Goal: Transaction & Acquisition: Purchase product/service

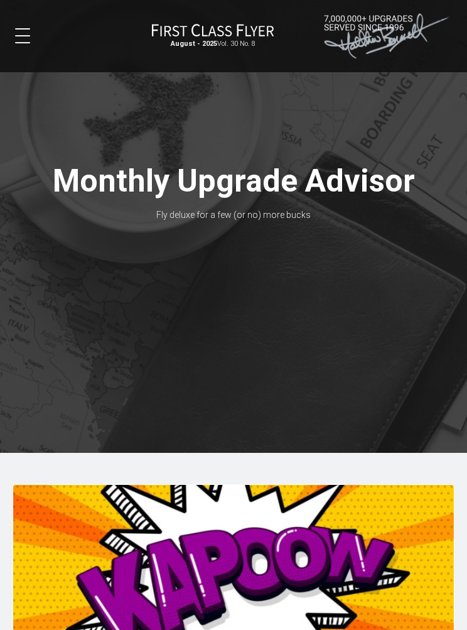
scroll to position [21, 0]
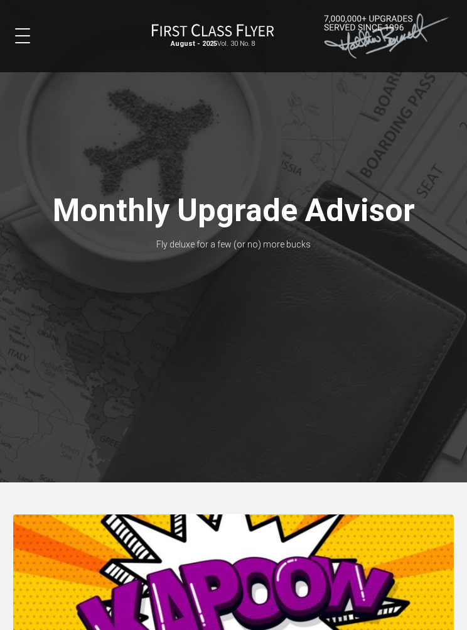
click at [24, 38] on button at bounding box center [22, 35] width 15 height 15
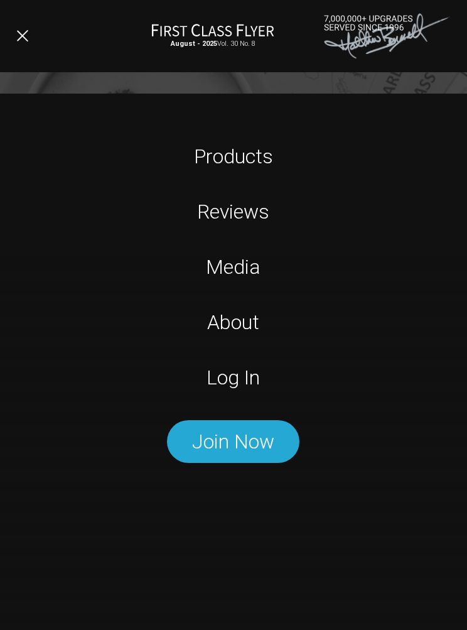
click at [250, 376] on link "Log In" at bounding box center [234, 377] width 292 height 25
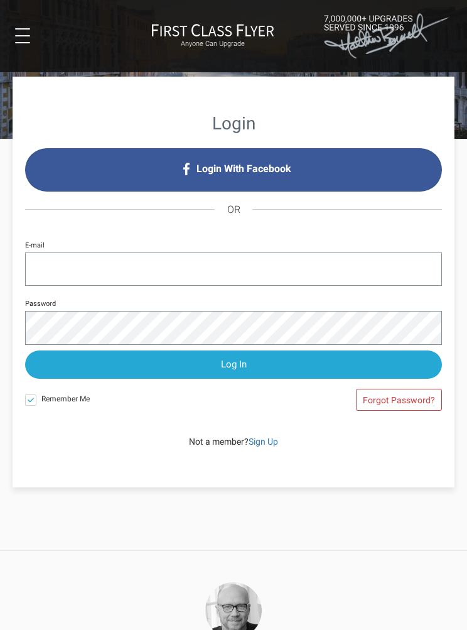
click at [48, 272] on input "E-mail" at bounding box center [233, 268] width 417 height 33
type input "[EMAIL_ADDRESS][DOMAIN_NAME]"
click at [232, 367] on input "Log In" at bounding box center [233, 364] width 417 height 28
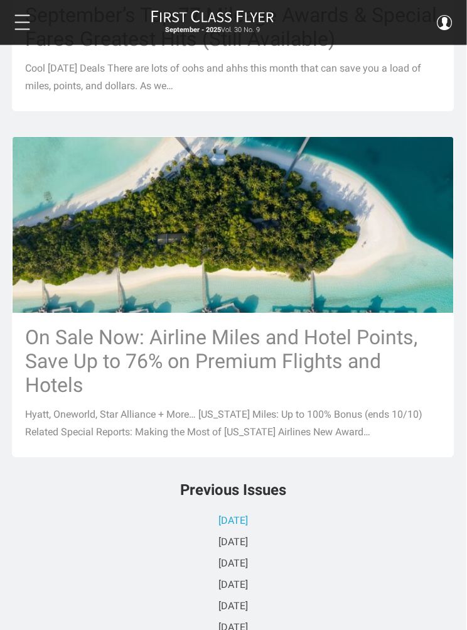
scroll to position [1688, 1]
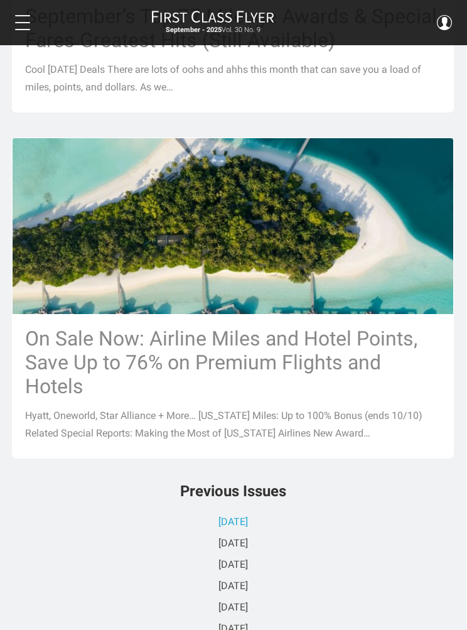
click at [301, 393] on h3 "On Sale Now: Airline Miles and Hotel Points, Save Up to 76% on Premium Flights …" at bounding box center [233, 362] width 416 height 72
click at [299, 339] on h3 "On Sale Now: Airline Miles and Hotel Points, Save Up to 76% on Premium Flights …" at bounding box center [233, 362] width 416 height 72
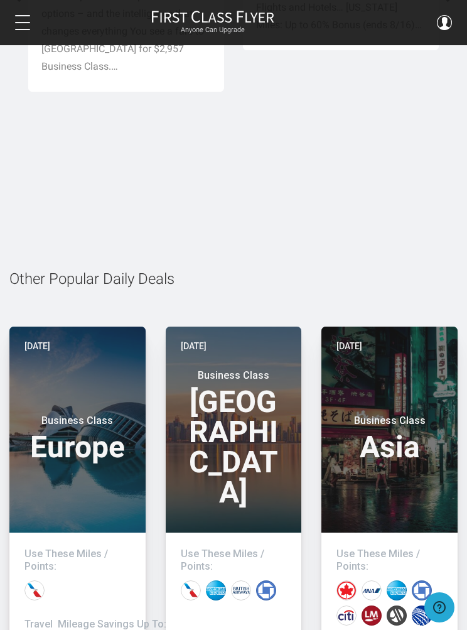
scroll to position [2344, 0]
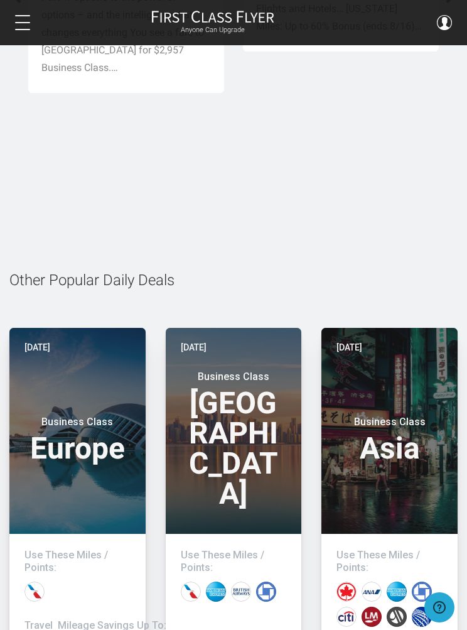
click at [392, 411] on header "[DATE] Business Class Asia" at bounding box center [389, 431] width 136 height 206
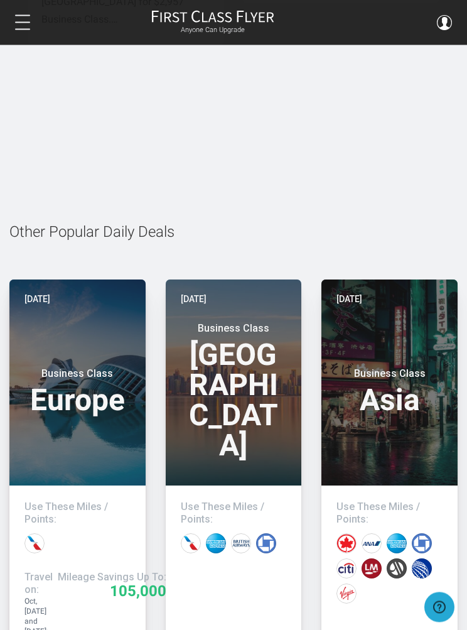
scroll to position [2392, 0]
click at [392, 360] on header "[DATE] Business Class Asia" at bounding box center [389, 382] width 136 height 206
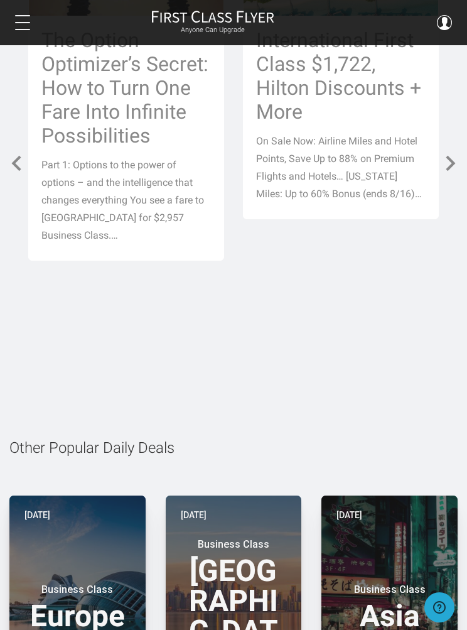
scroll to position [2175, 0]
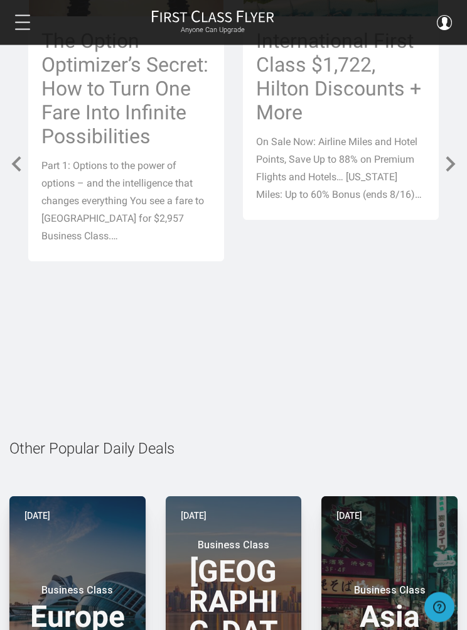
click at [350, 125] on h3 "International First Class $1,722, Hilton Discounts + More" at bounding box center [340, 77] width 169 height 95
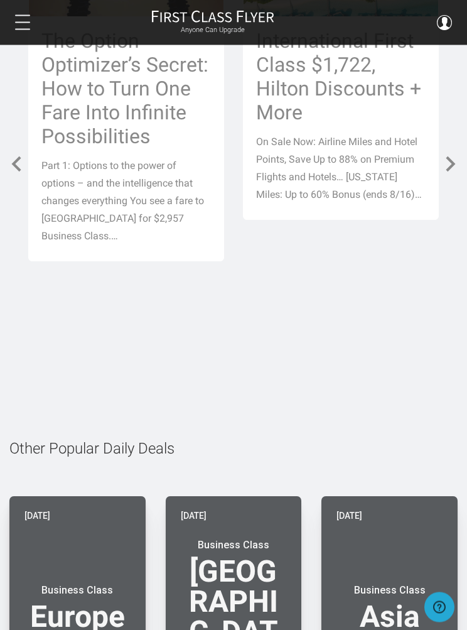
click at [456, 175] on span at bounding box center [451, 164] width 20 height 20
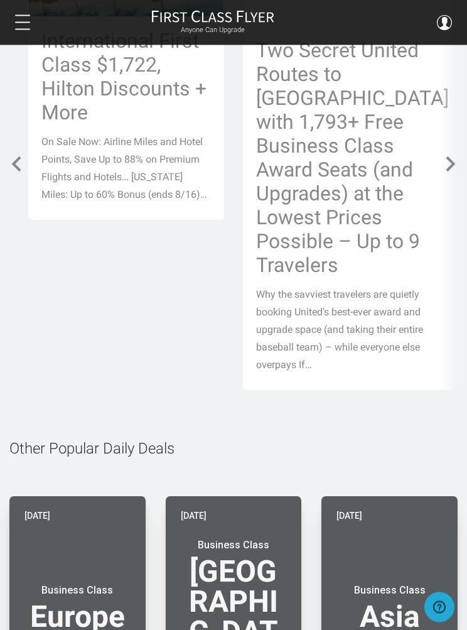
click at [457, 175] on span at bounding box center [451, 164] width 20 height 20
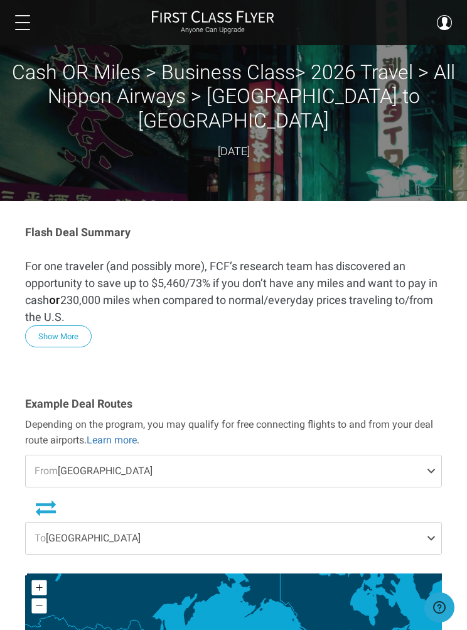
click at [60, 325] on button "Show More" at bounding box center [58, 336] width 67 height 22
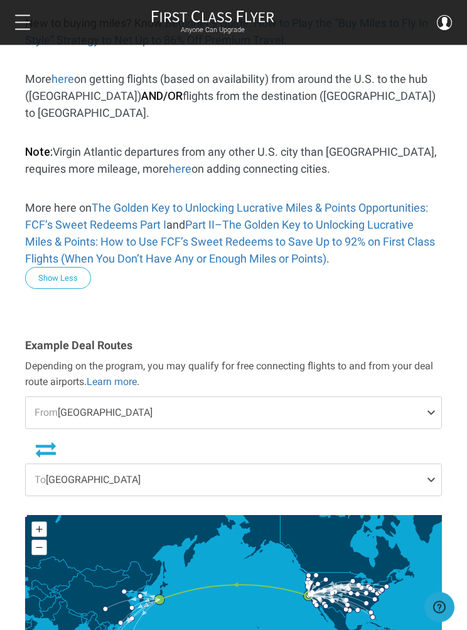
scroll to position [995, 0]
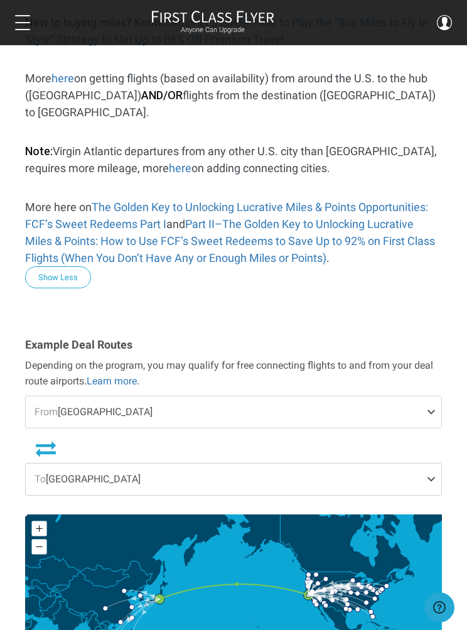
click at [437, 463] on span at bounding box center [433, 478] width 15 height 31
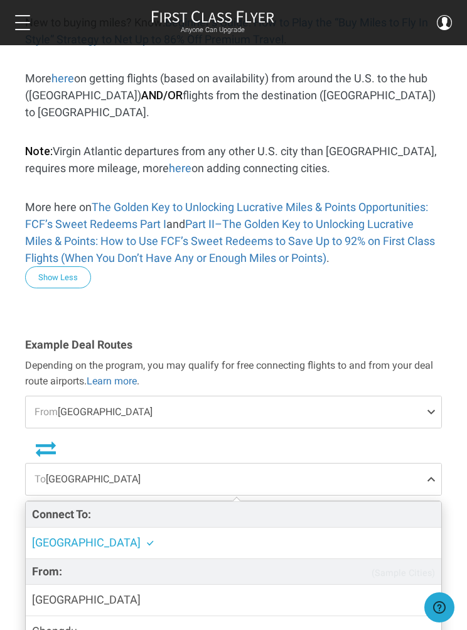
scroll to position [0, 0]
click at [427, 463] on span at bounding box center [433, 478] width 15 height 31
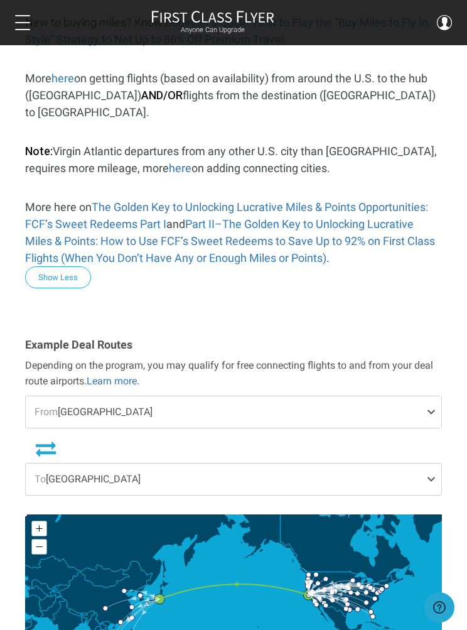
click at [433, 396] on span at bounding box center [433, 411] width 15 height 31
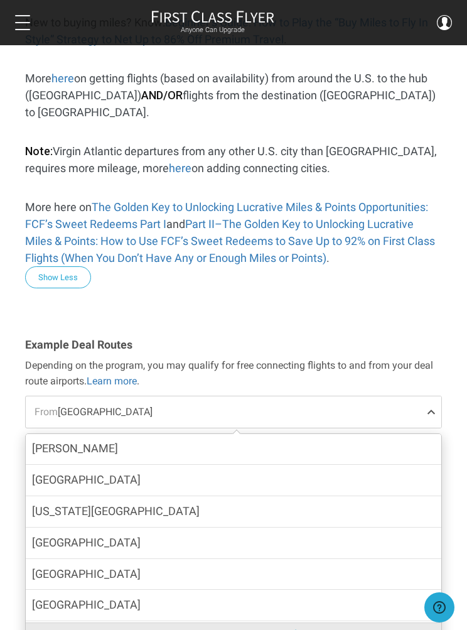
scroll to position [512, 0]
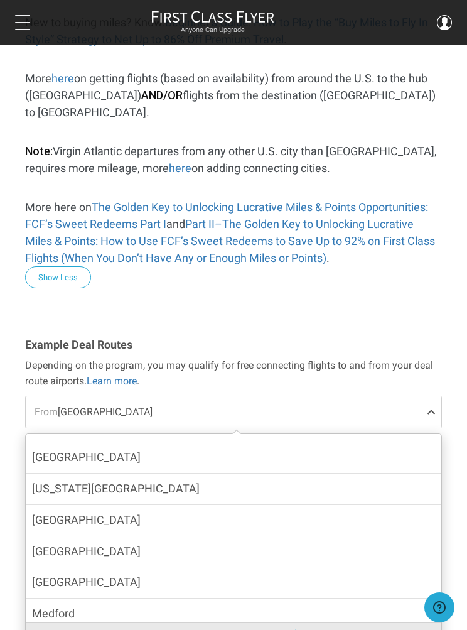
click at [367, 505] on label "Las Vegas" at bounding box center [234, 520] width 416 height 31
click at [0, 0] on input "Las Vegas" at bounding box center [0, 0] width 0 height 0
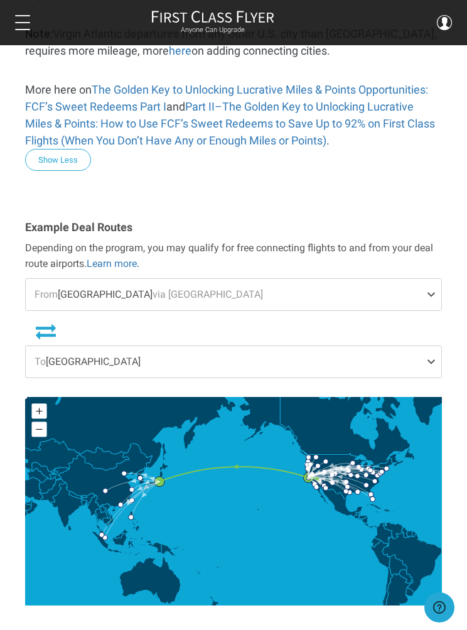
scroll to position [1112, 0]
click at [436, 279] on span at bounding box center [433, 294] width 15 height 31
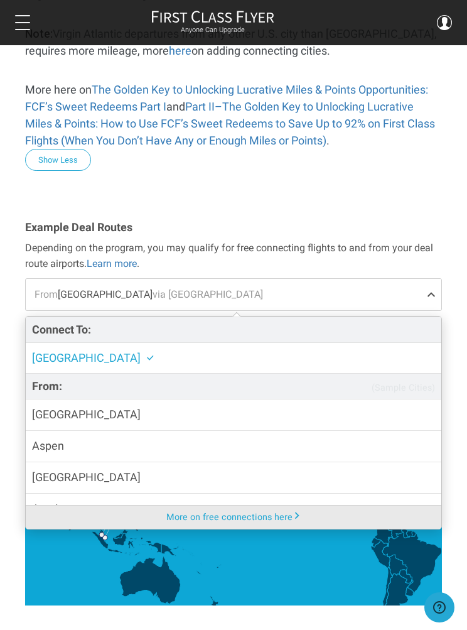
scroll to position [0, 0]
click at [333, 343] on label "San Francisco" at bounding box center [234, 358] width 416 height 31
click at [0, 0] on input "San Francisco" at bounding box center [0, 0] width 0 height 0
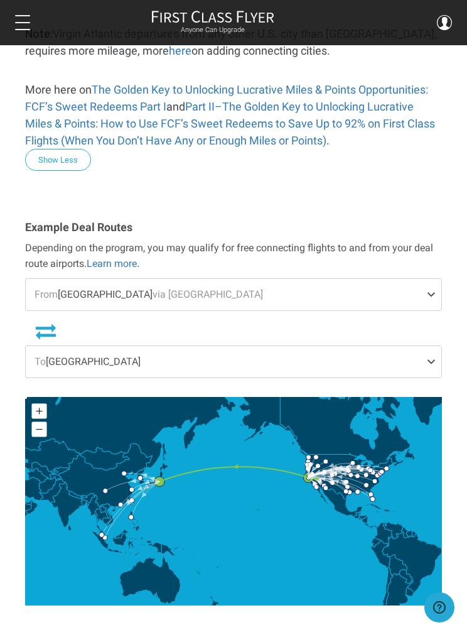
click at [432, 279] on span at bounding box center [433, 294] width 15 height 31
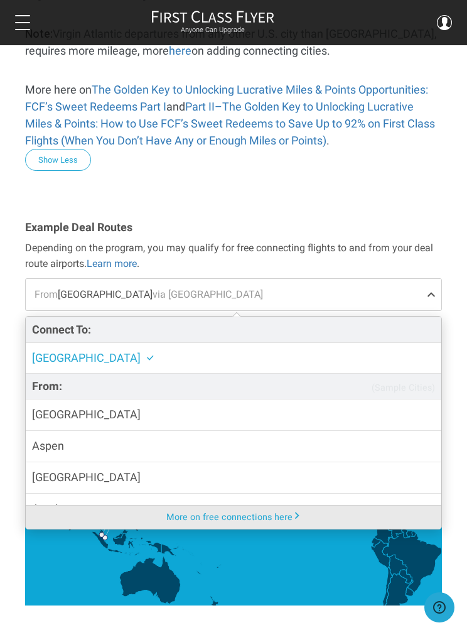
click at [73, 351] on span "San Francisco" at bounding box center [86, 357] width 109 height 13
click at [0, 0] on input "San Francisco" at bounding box center [0, 0] width 0 height 0
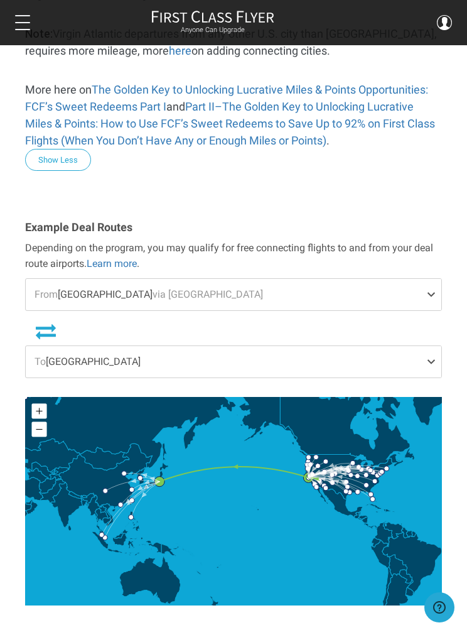
click at [432, 279] on span at bounding box center [433, 294] width 15 height 31
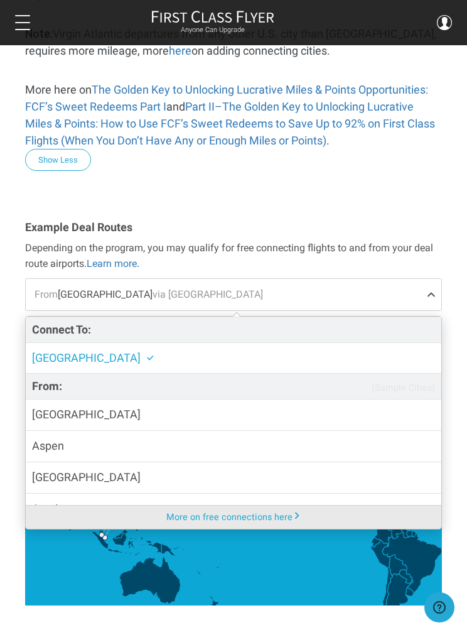
click at [73, 351] on span "San Francisco" at bounding box center [86, 357] width 109 height 13
click at [0, 0] on input "San Francisco" at bounding box center [0, 0] width 0 height 0
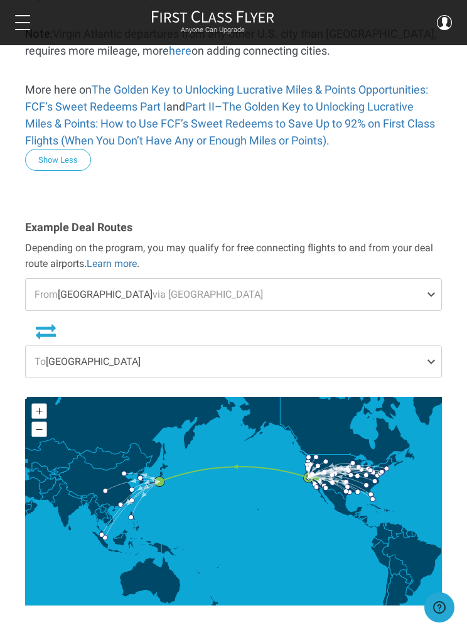
click at [425, 279] on span "From Las Vegas via San Francisco" at bounding box center [234, 294] width 416 height 31
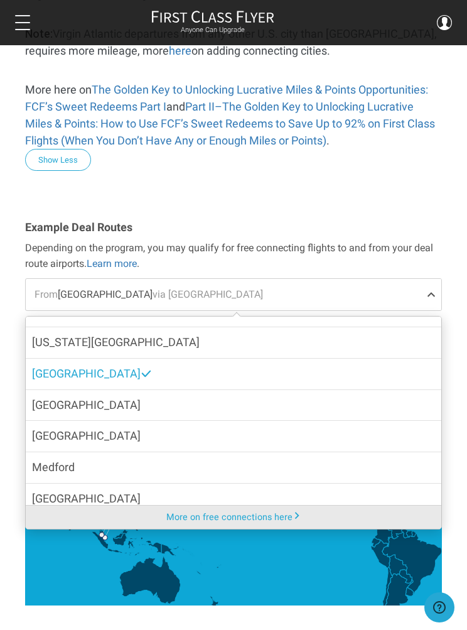
scroll to position [540, 0]
click at [72, 365] on span "Las Vegas" at bounding box center [86, 374] width 109 height 18
click at [0, 0] on input "Las Vegas" at bounding box center [0, 0] width 0 height 0
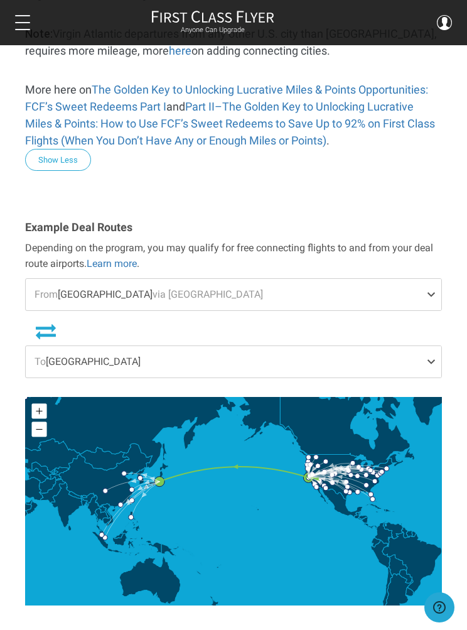
click at [428, 279] on span at bounding box center [433, 294] width 15 height 31
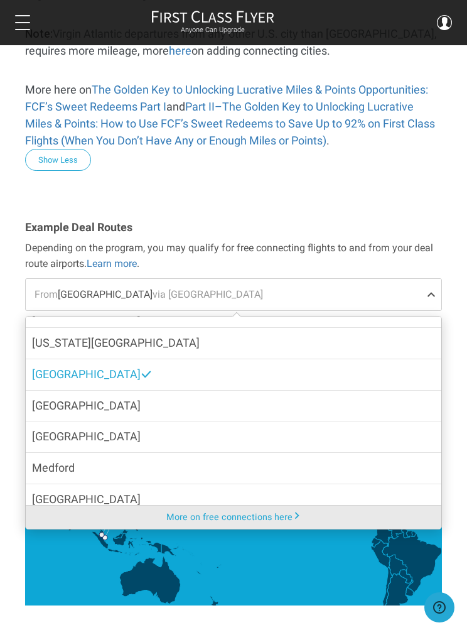
click at [73, 365] on span "Las Vegas" at bounding box center [86, 374] width 109 height 18
click at [0, 0] on input "Las Vegas" at bounding box center [0, 0] width 0 height 0
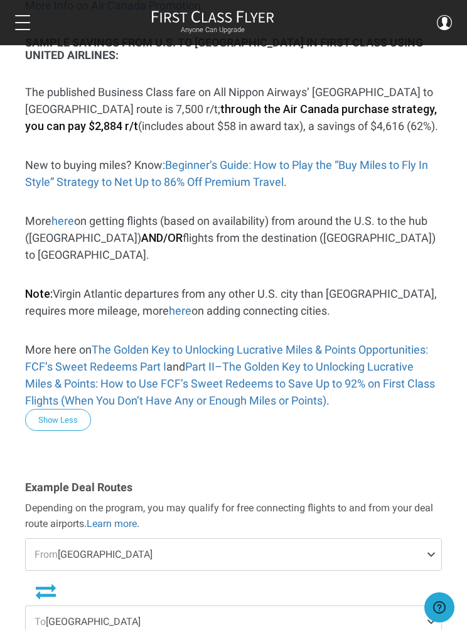
scroll to position [851, 0]
